Goal: Transaction & Acquisition: Purchase product/service

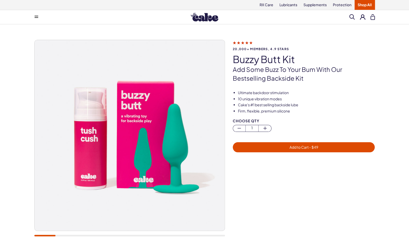
click at [38, 12] on div "Menu Him Her Everything Rx Care Rx For Him Cake ED Meds - To Go The Daily Chew …" at bounding box center [204, 17] width 409 height 14
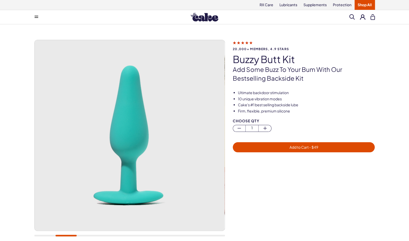
click at [37, 12] on button at bounding box center [36, 17] width 10 height 10
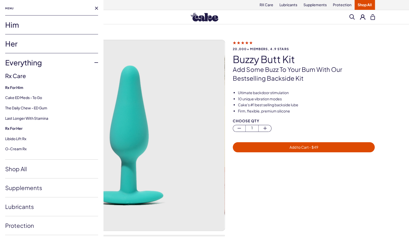
click at [91, 61] on span at bounding box center [93, 62] width 9 height 19
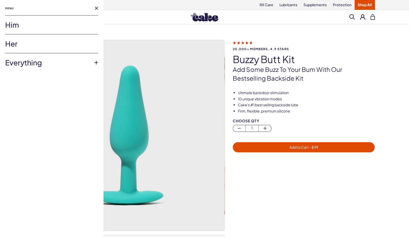
click at [18, 41] on link "Her" at bounding box center [51, 43] width 93 height 19
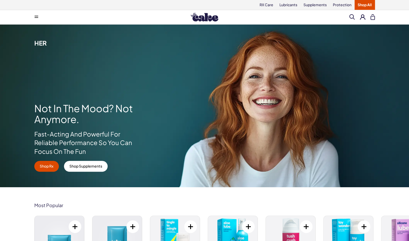
click at [199, 17] on img at bounding box center [205, 17] width 28 height 9
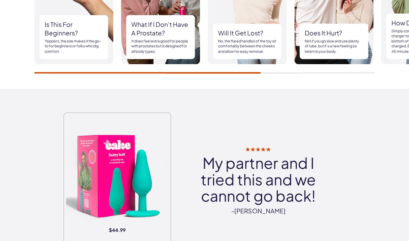
scroll to position [564, 0]
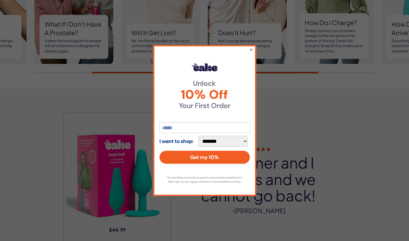
click at [252, 48] on button "×" at bounding box center [251, 49] width 3 height 6
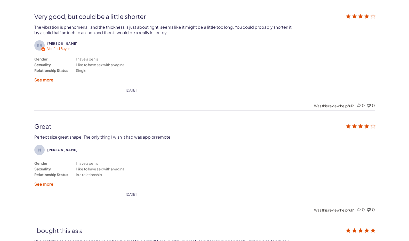
scroll to position [962, 0]
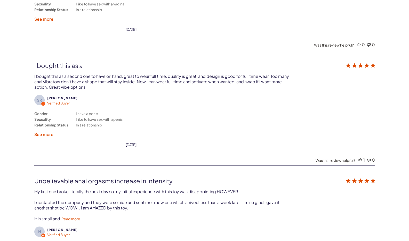
click at [252, 50] on div "customer reviews" at bounding box center [204, 50] width 341 height 1
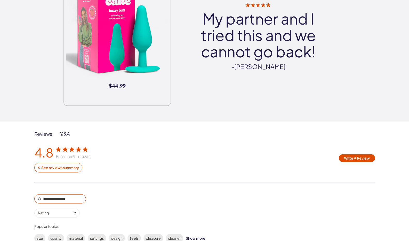
scroll to position [613, 0]
